Goal: Use online tool/utility

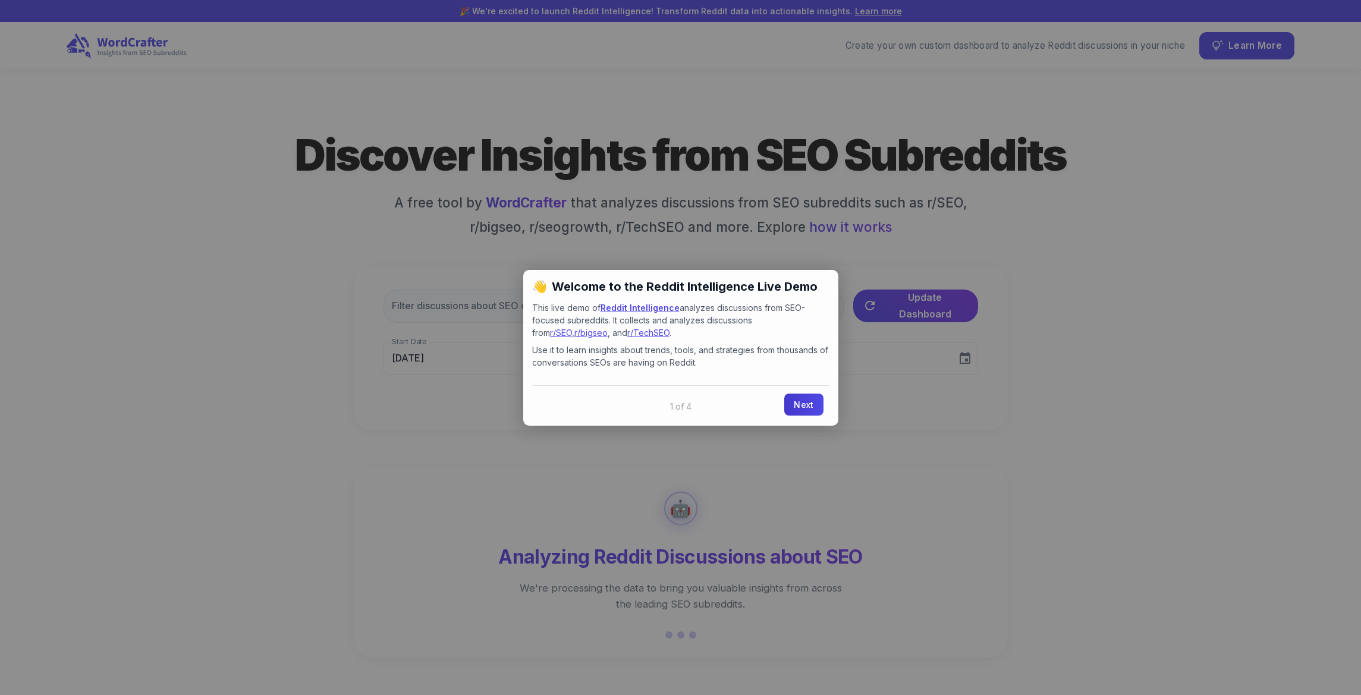
click at [808, 404] on link "Next" at bounding box center [803, 404] width 39 height 22
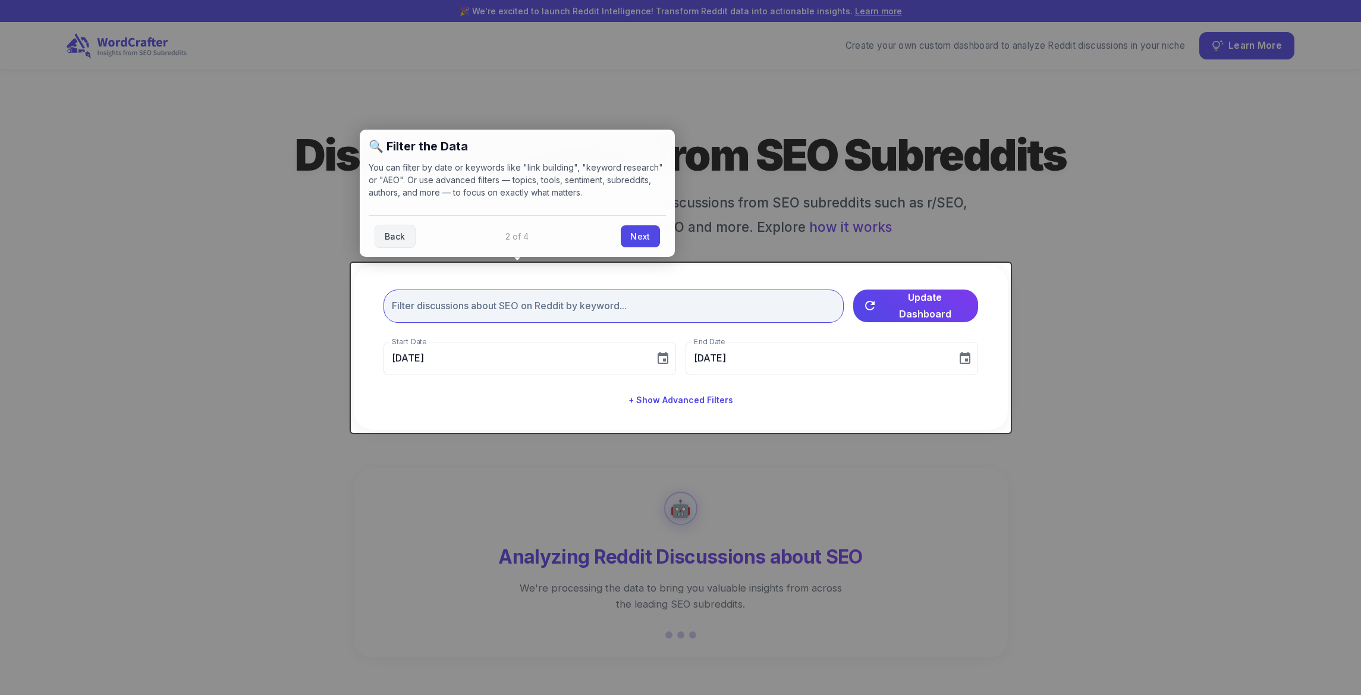
click at [534, 306] on input "text" at bounding box center [613, 305] width 460 height 33
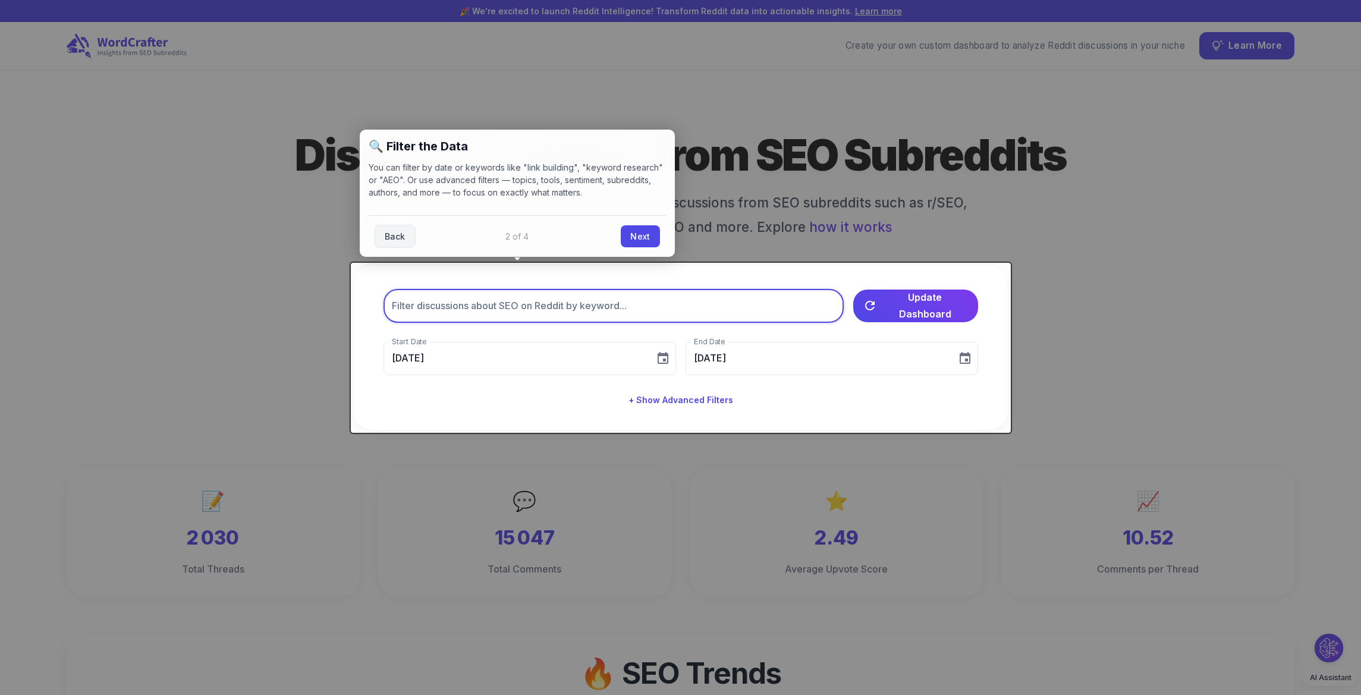
click at [550, 306] on input "text" at bounding box center [613, 305] width 460 height 33
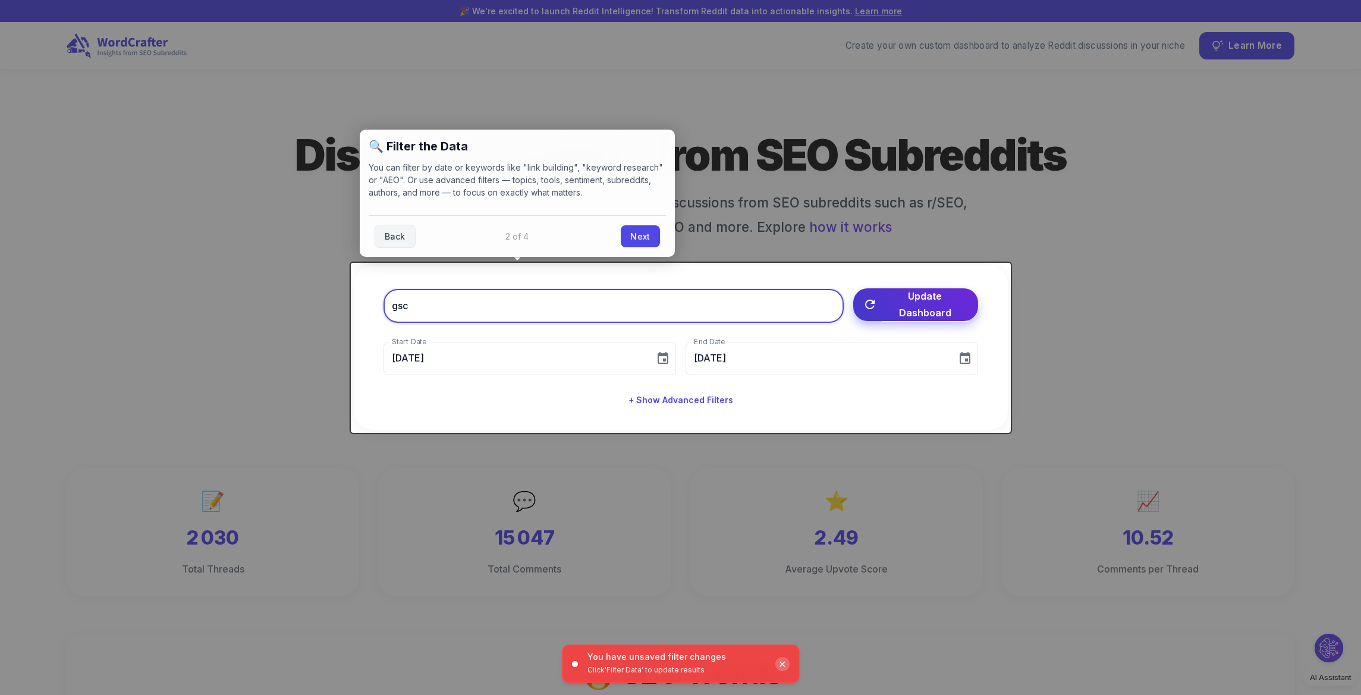
type input "gsc"
click at [924, 307] on span "Update Dashboard" at bounding box center [925, 304] width 87 height 33
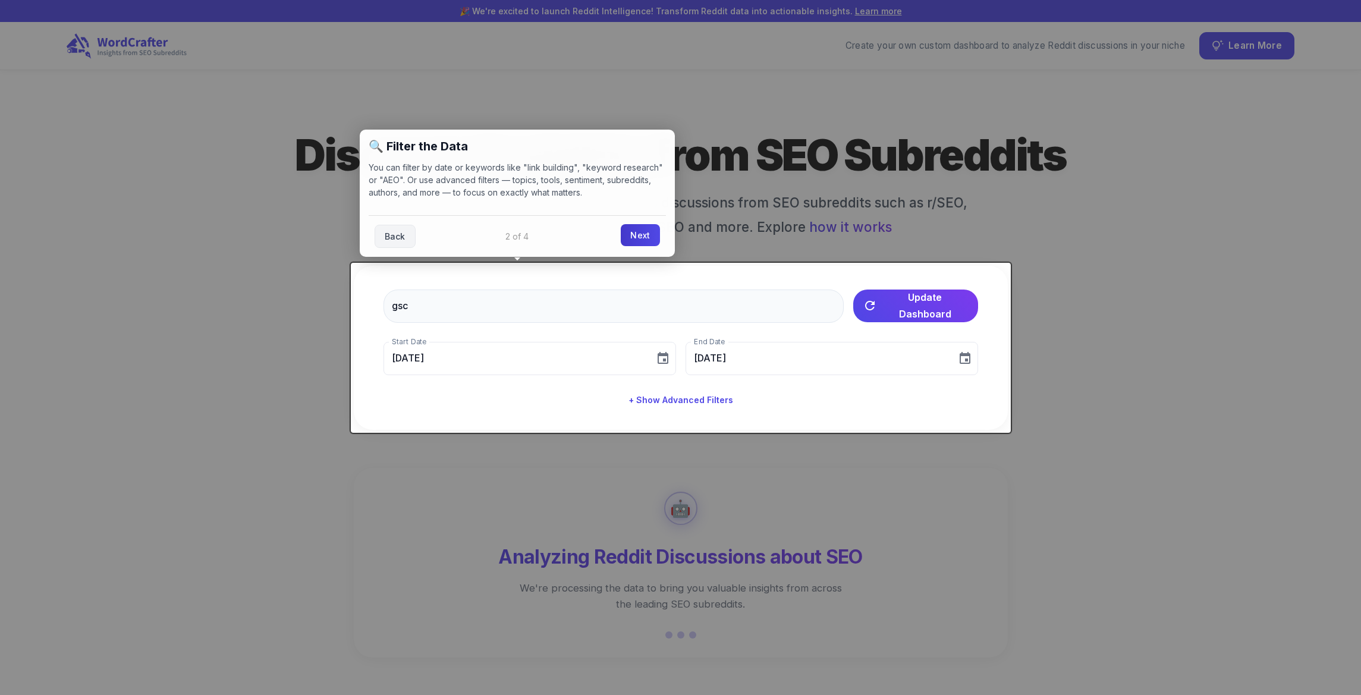
click at [638, 231] on link "Next" at bounding box center [640, 235] width 39 height 22
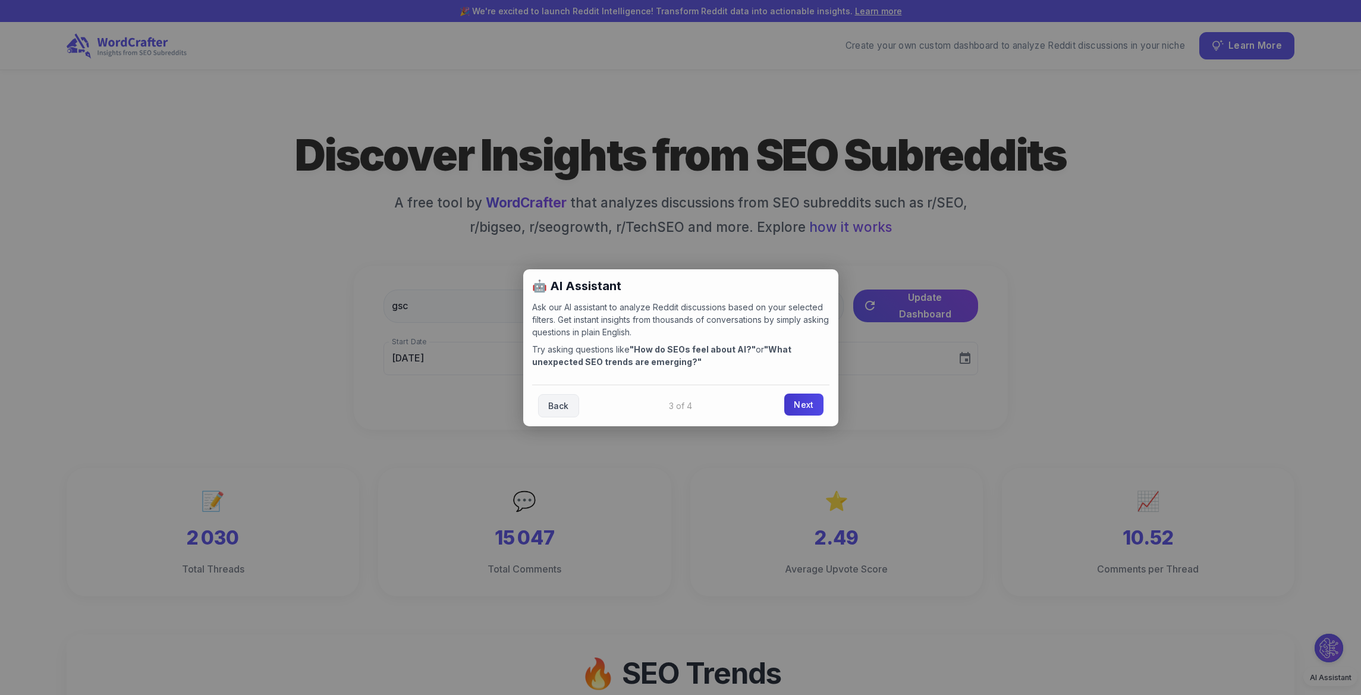
click at [805, 408] on link "Next" at bounding box center [803, 404] width 39 height 22
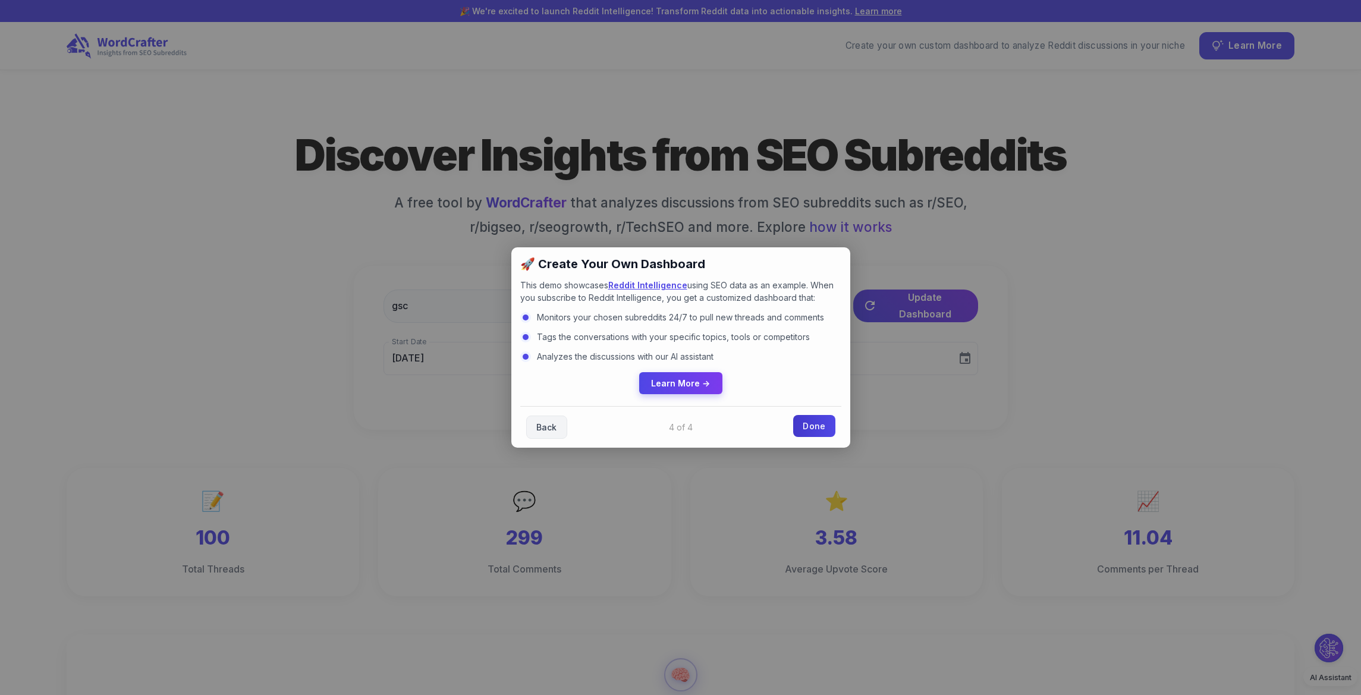
click at [806, 424] on link "Done" at bounding box center [814, 426] width 42 height 22
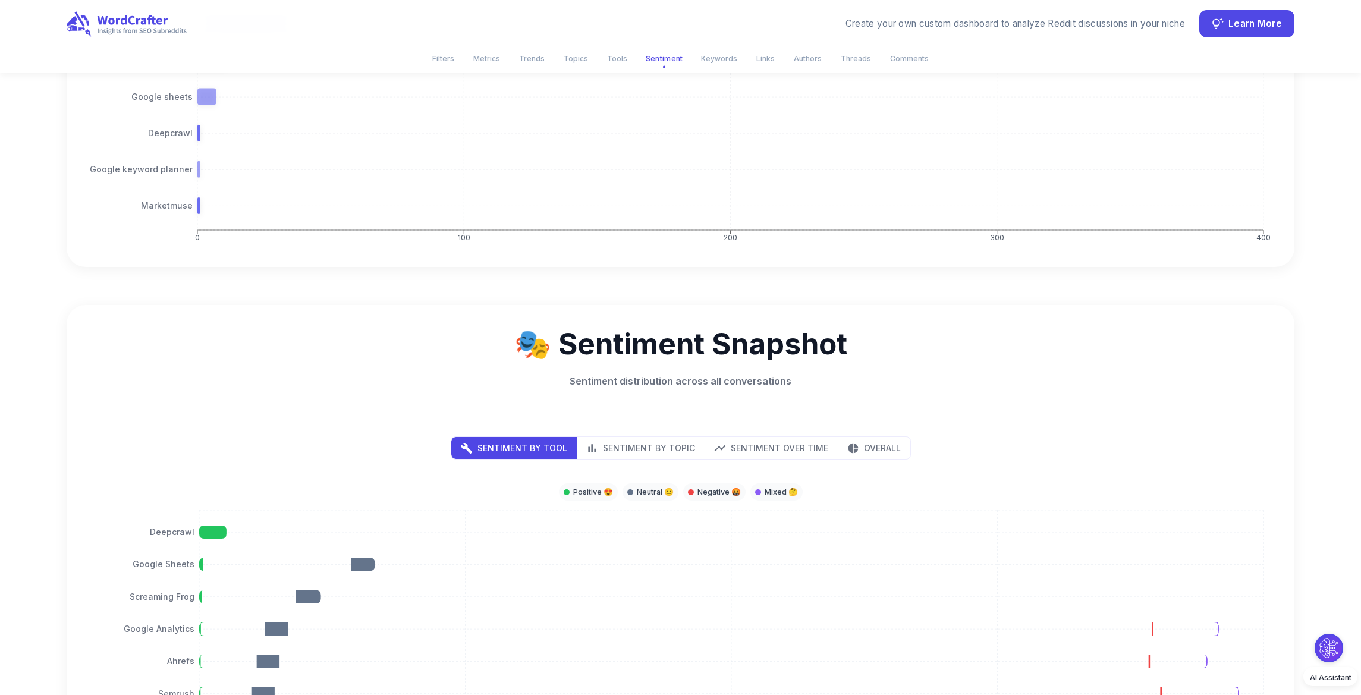
scroll to position [2118, 0]
